Goal: Information Seeking & Learning: Compare options

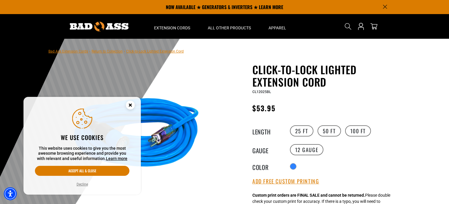
click at [128, 102] on circle "Cookie Consent" at bounding box center [130, 105] width 9 height 9
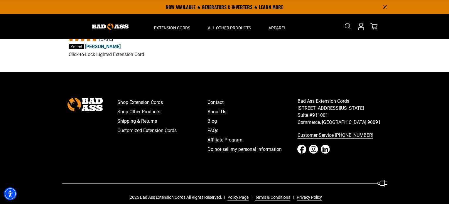
scroll to position [1146, 0]
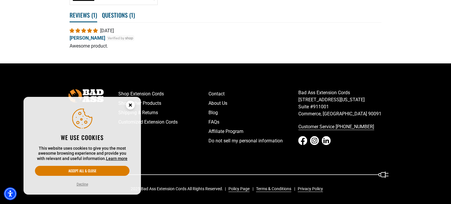
click at [128, 106] on circle "Close this option" at bounding box center [130, 105] width 9 height 9
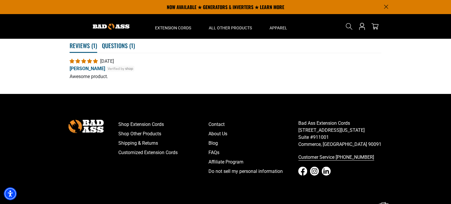
scroll to position [1010, 0]
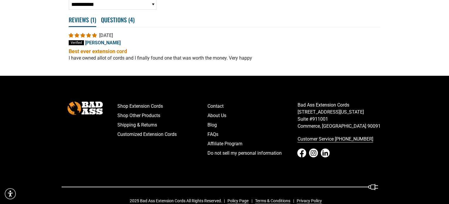
scroll to position [1117, 0]
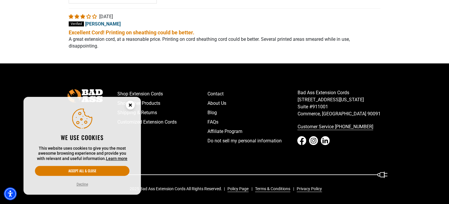
click at [130, 103] on circle "Close this option" at bounding box center [130, 105] width 9 height 9
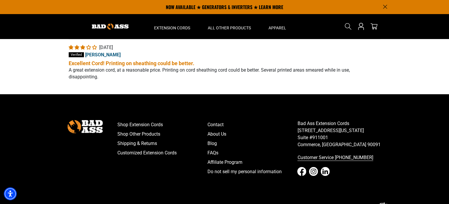
scroll to position [1094, 0]
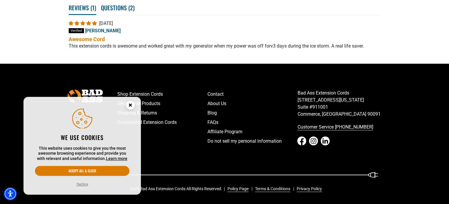
scroll to position [1128, 0]
click at [130, 104] on icon "Close this option" at bounding box center [130, 105] width 2 height 2
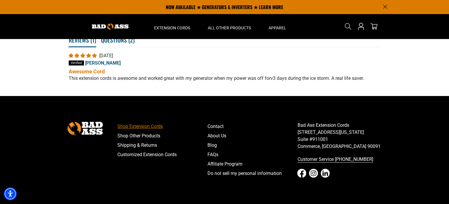
scroll to position [1077, 0]
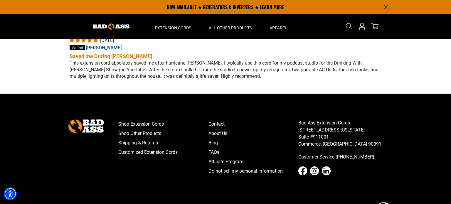
scroll to position [1258, 0]
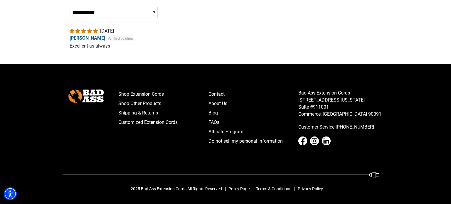
scroll to position [721, 0]
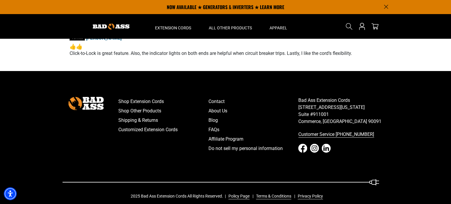
scroll to position [1293, 0]
